Goal: Task Accomplishment & Management: Manage account settings

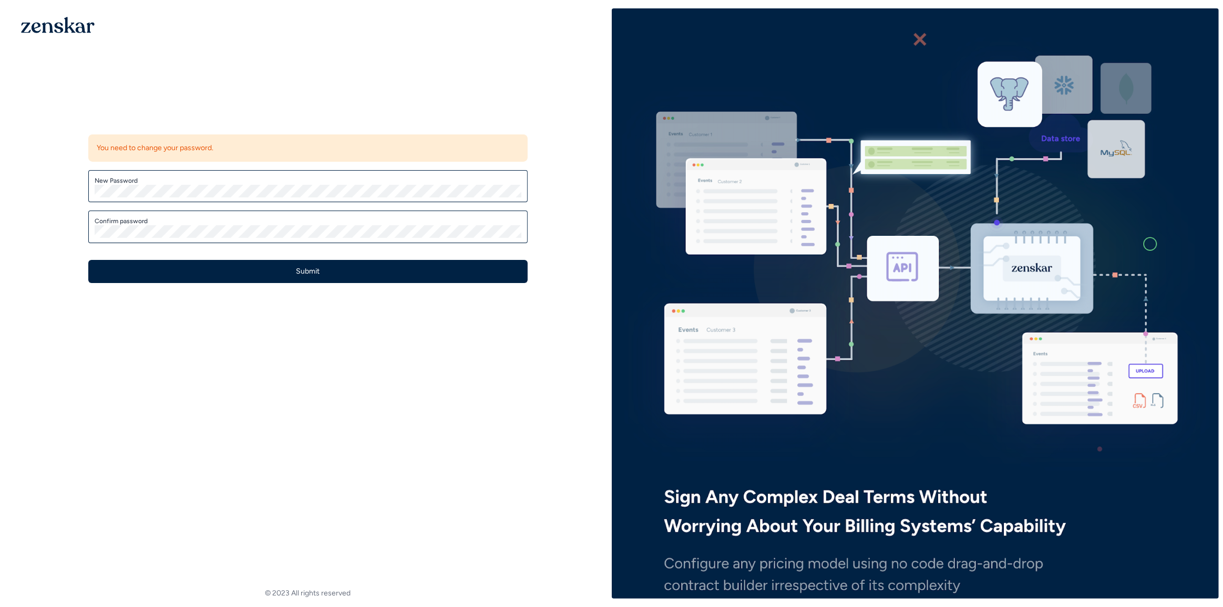
click at [689, 419] on img at bounding box center [915, 304] width 607 height 780
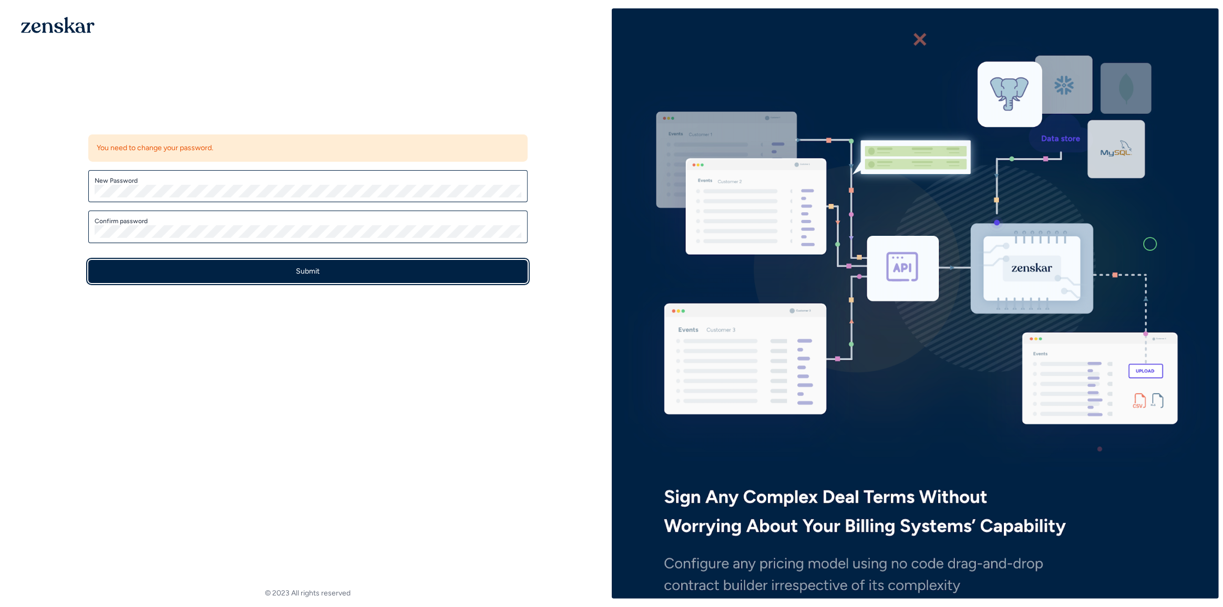
click at [334, 272] on button "Submit" at bounding box center [307, 271] width 439 height 23
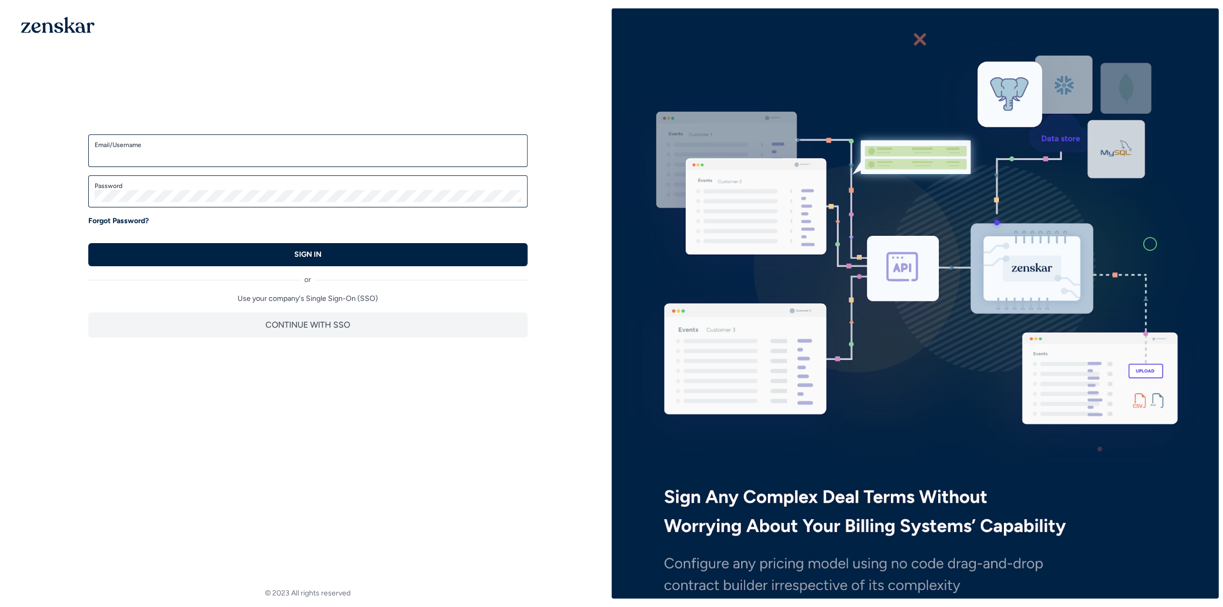
type input "**********"
